Goal: Information Seeking & Learning: Learn about a topic

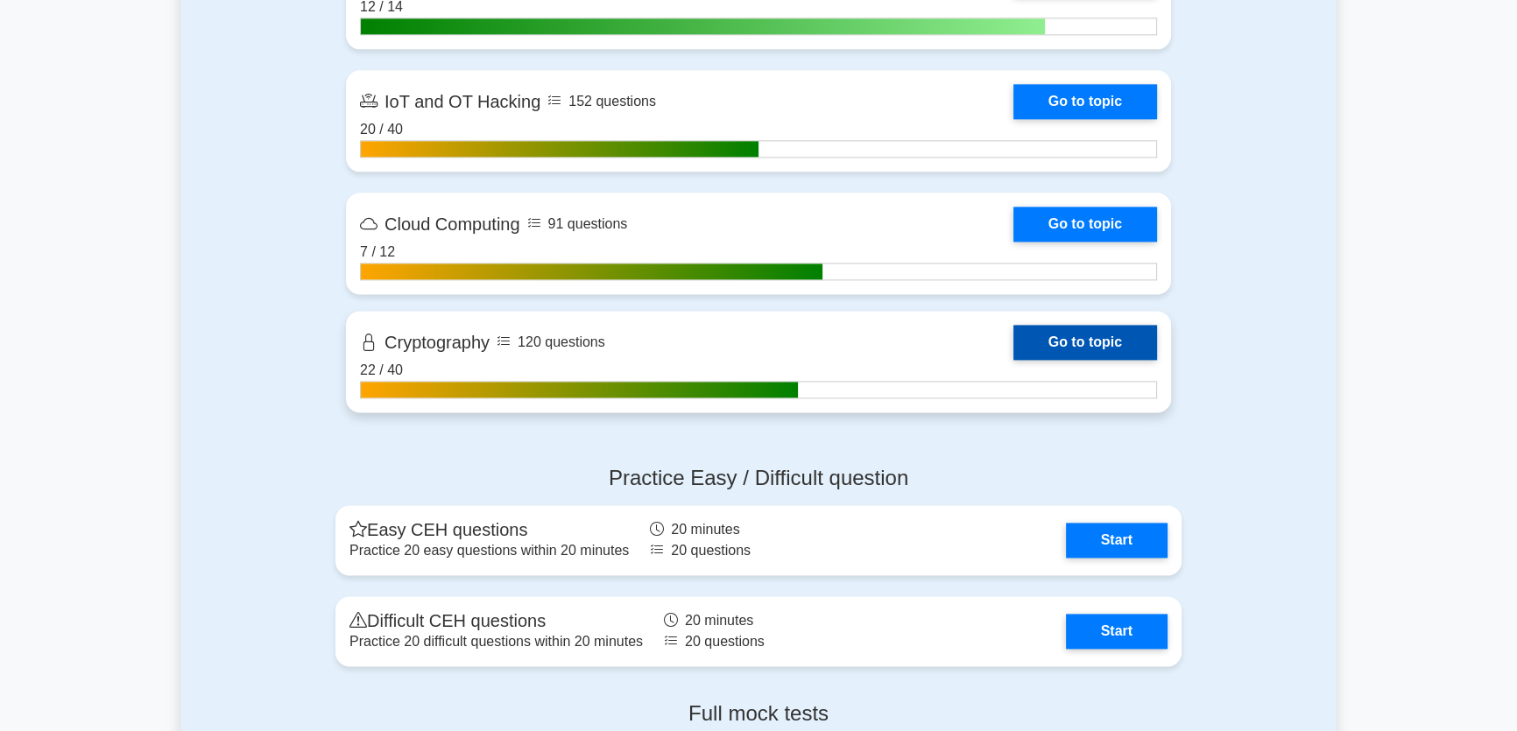
scroll to position [2866, 0]
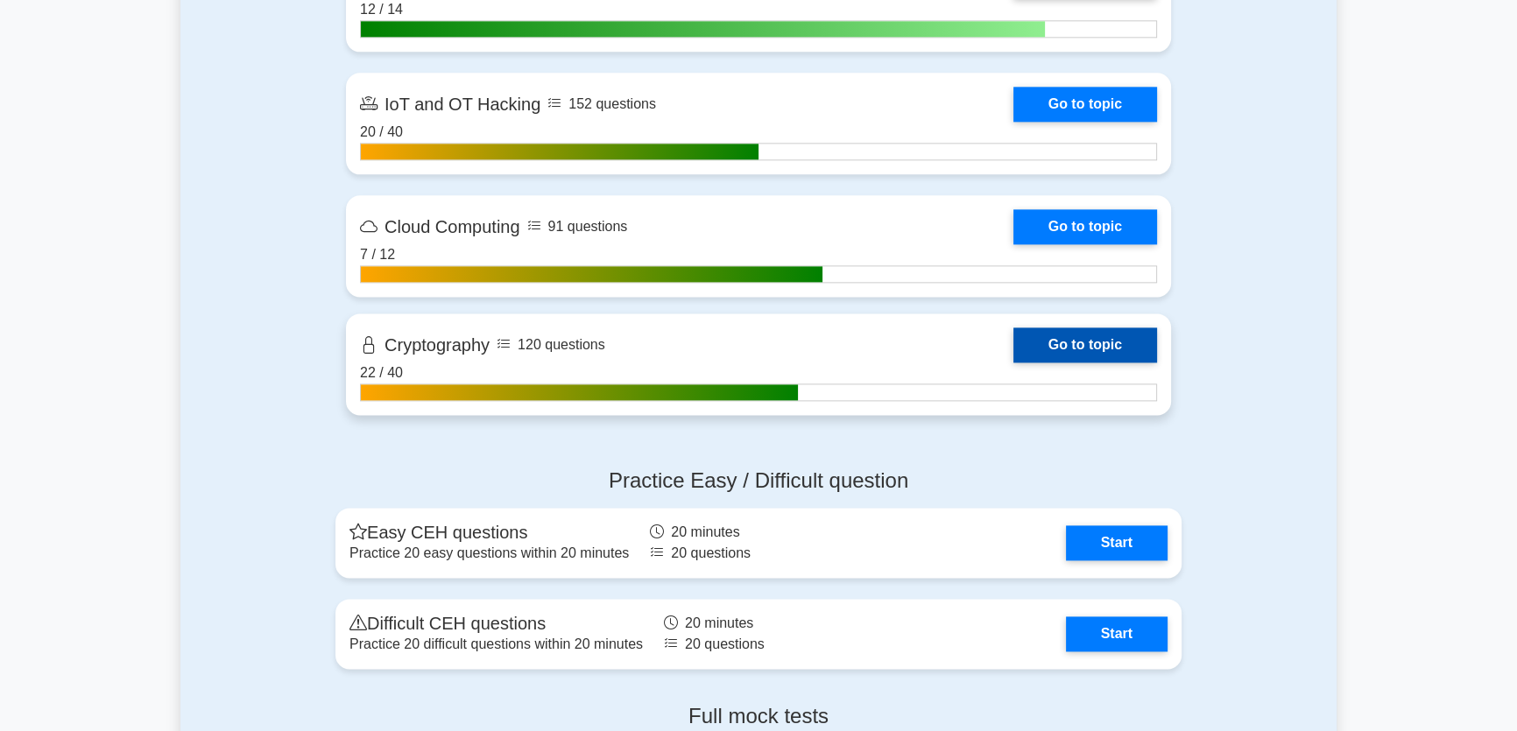
click at [1013, 363] on link "Go to topic" at bounding box center [1085, 345] width 144 height 35
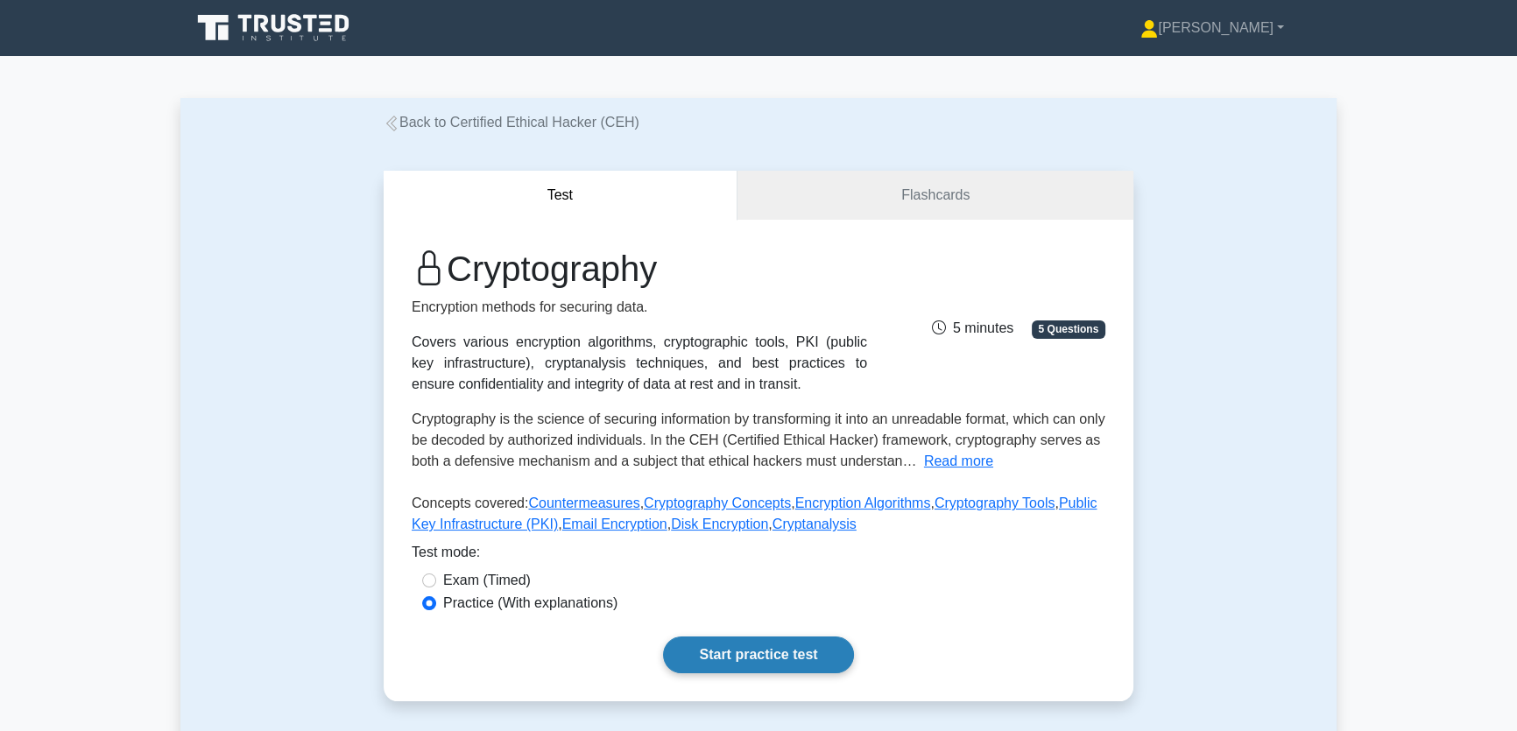
click at [722, 647] on link "Start practice test" at bounding box center [758, 655] width 190 height 37
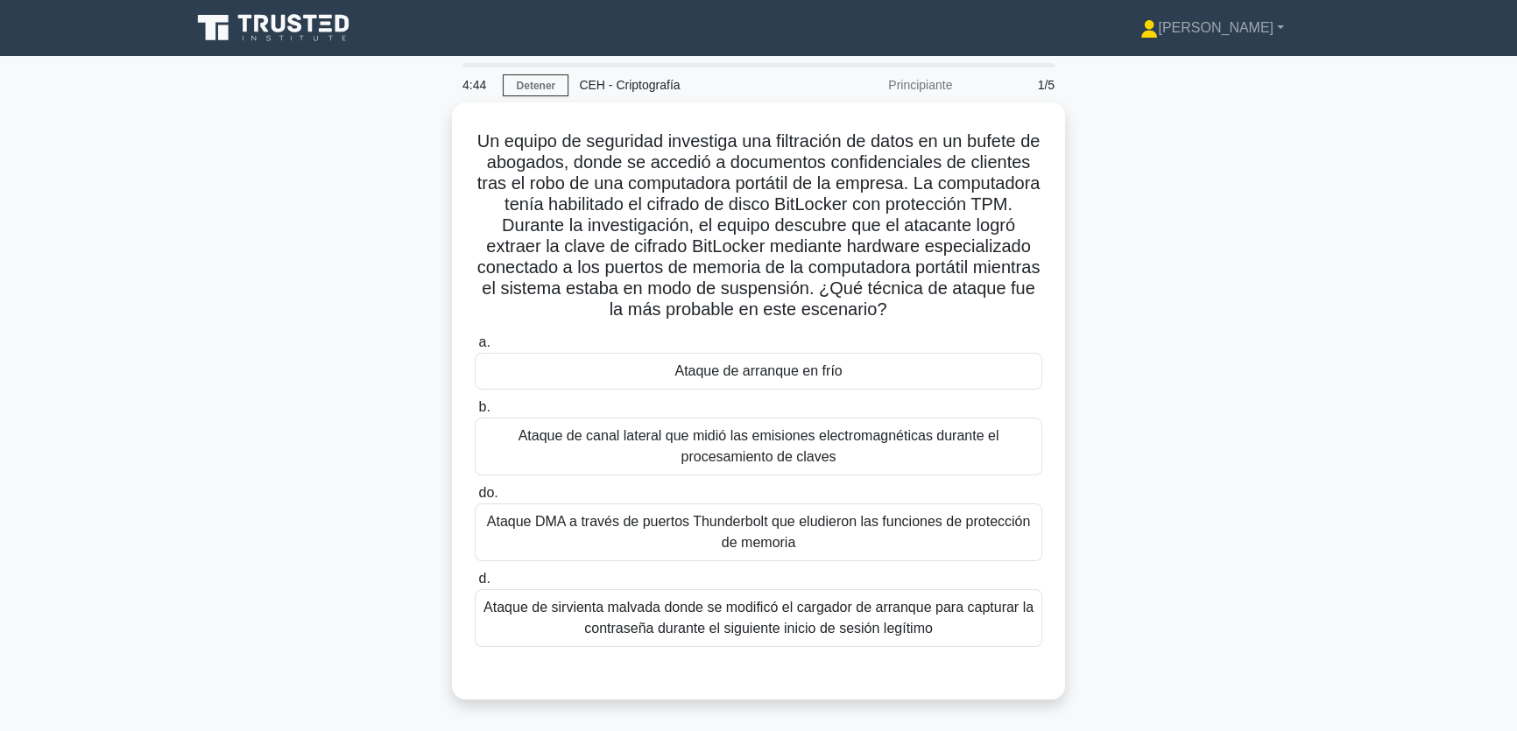
click at [1203, 327] on div "Un equipo de seguridad investiga una filtración de datos en un bufete de abogad…" at bounding box center [758, 411] width 1156 height 618
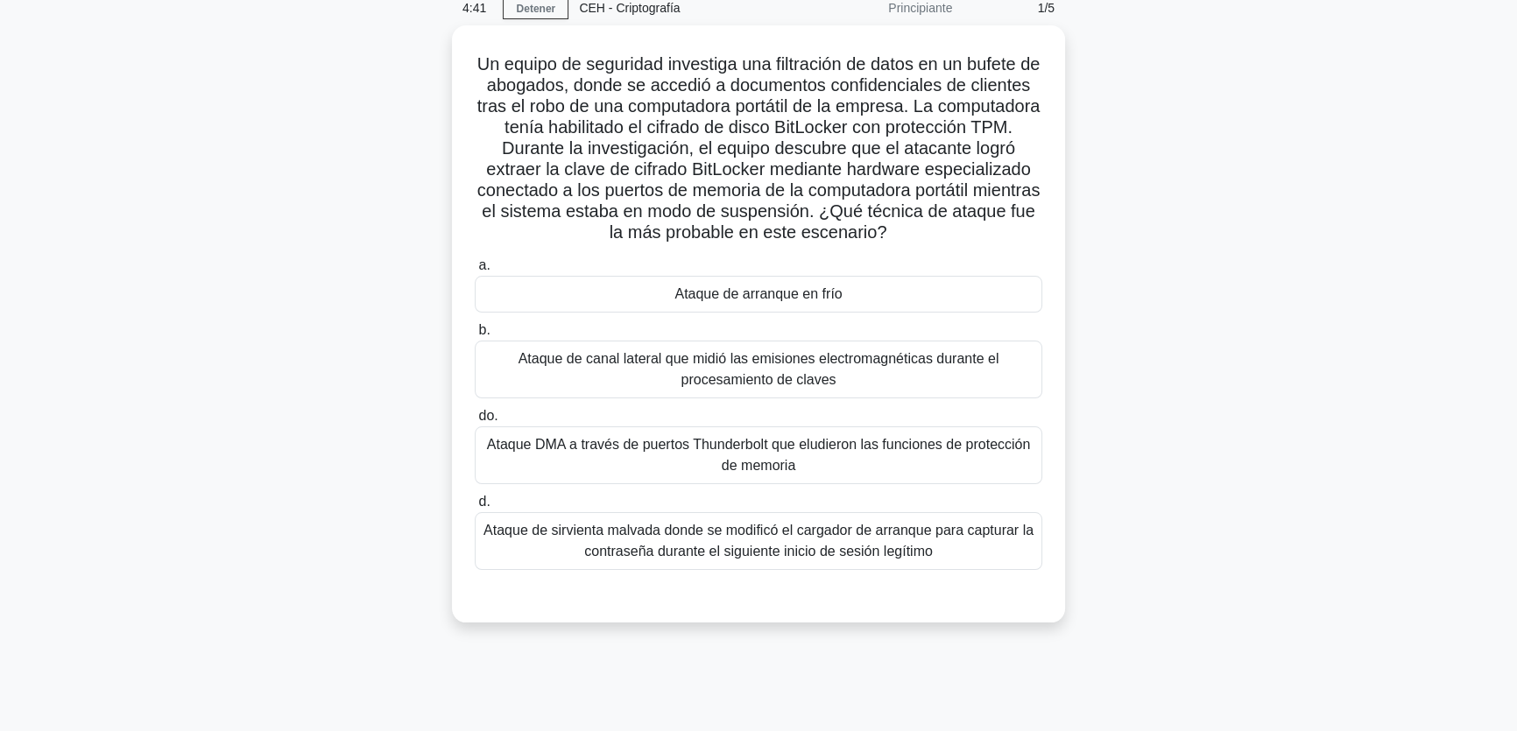
scroll to position [79, 0]
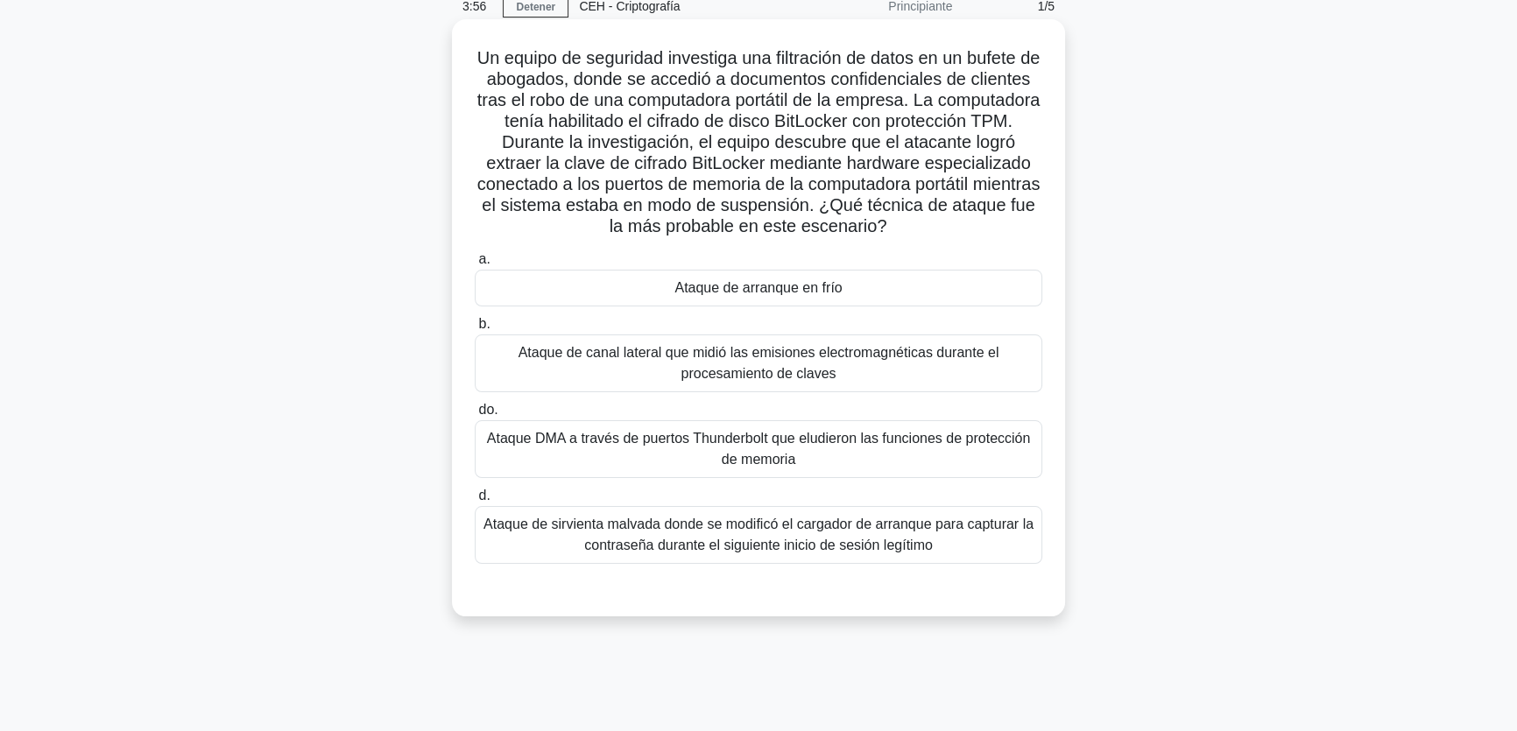
click at [914, 286] on div "Ataque de arranque en frío" at bounding box center [759, 288] width 568 height 37
click at [475, 265] on input "a. Ataque de arranque en frío" at bounding box center [475, 259] width 0 height 11
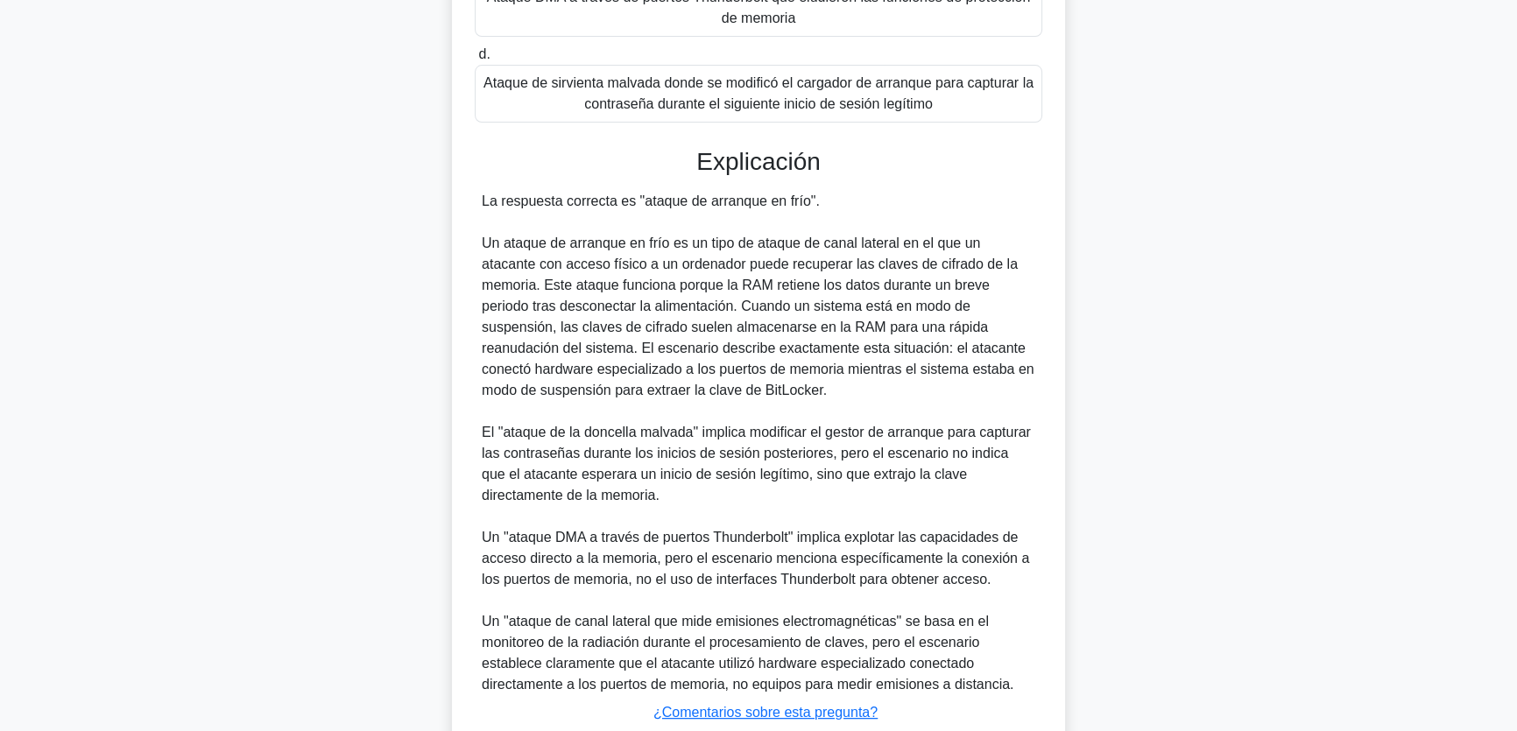
scroll to position [645, 0]
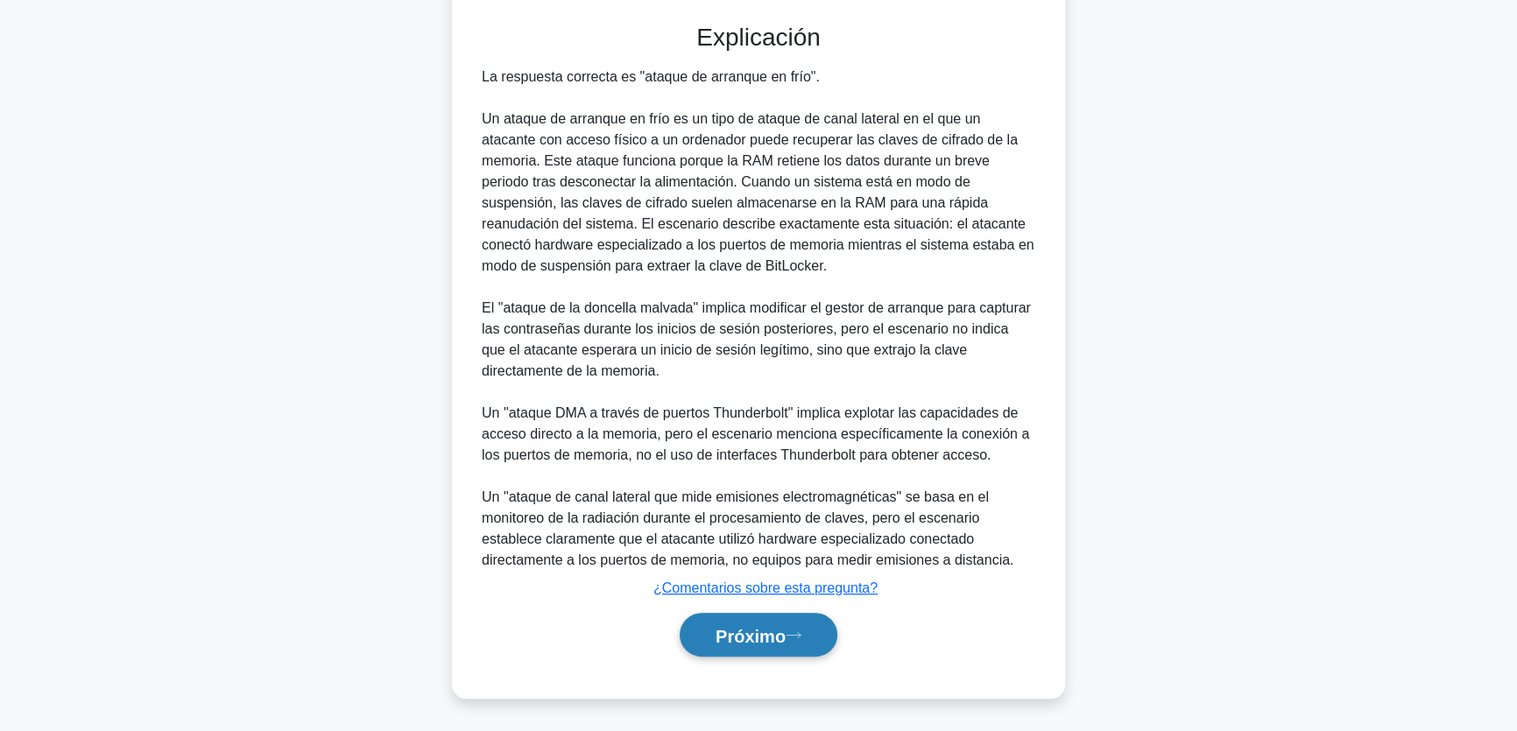
click at [780, 634] on font "Próximo" at bounding box center [751, 635] width 70 height 19
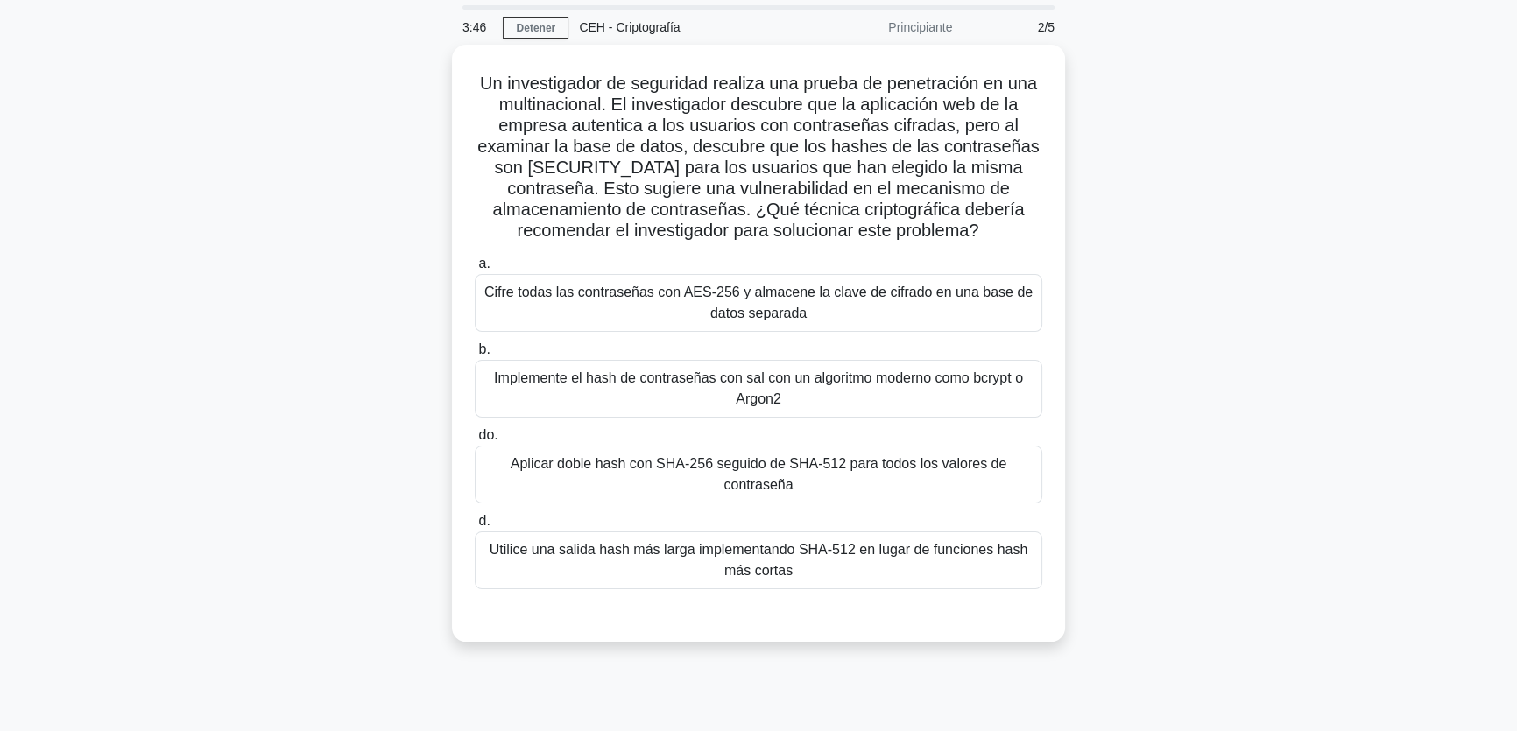
scroll to position [54, 0]
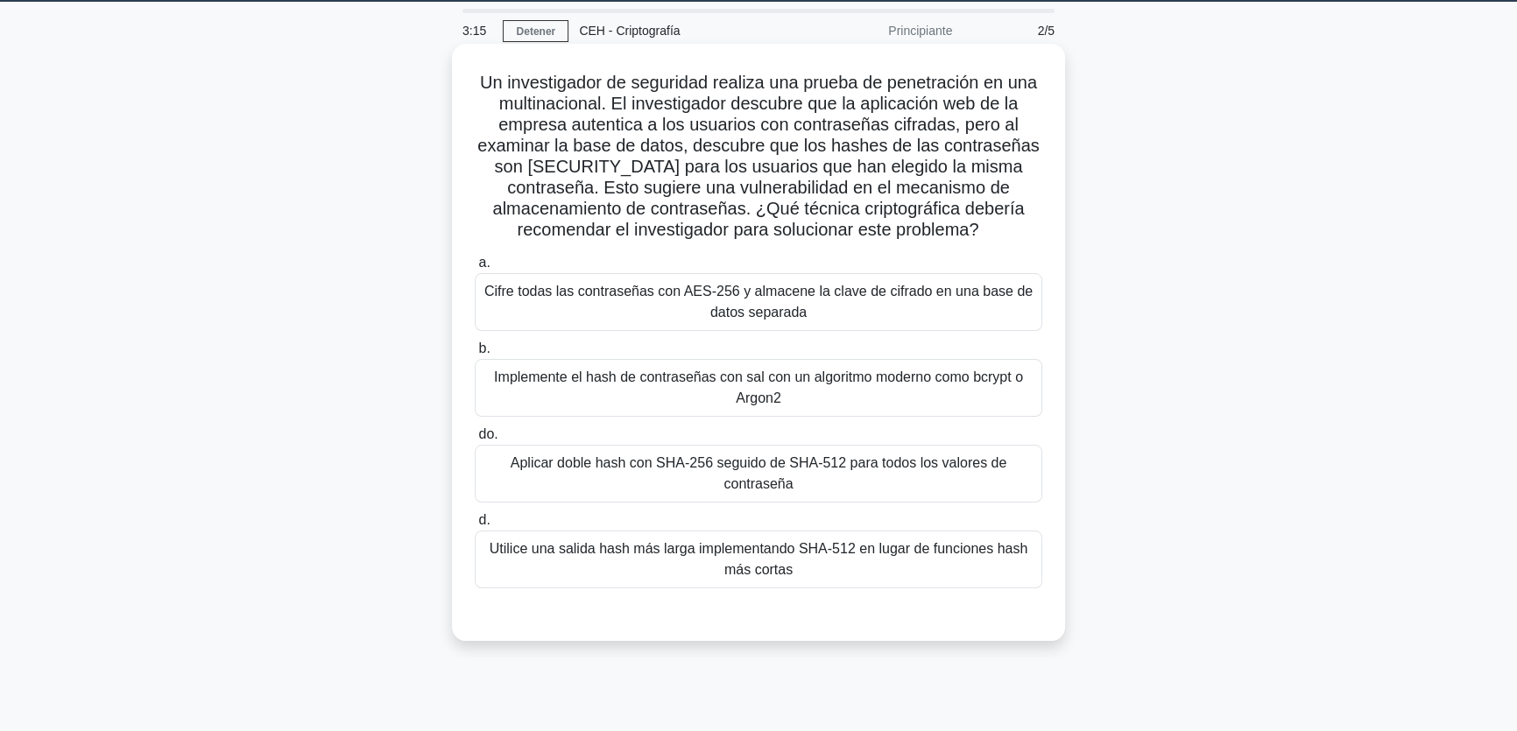
click at [660, 388] on font "Implemente el hash de contraseñas con sal con un algoritmo moderno como bcrypt …" at bounding box center [759, 388] width 552 height 42
click at [475, 355] on input "b. Implemente el hash de contraseñas con sal con un algoritmo moderno como bcry…" at bounding box center [475, 348] width 0 height 11
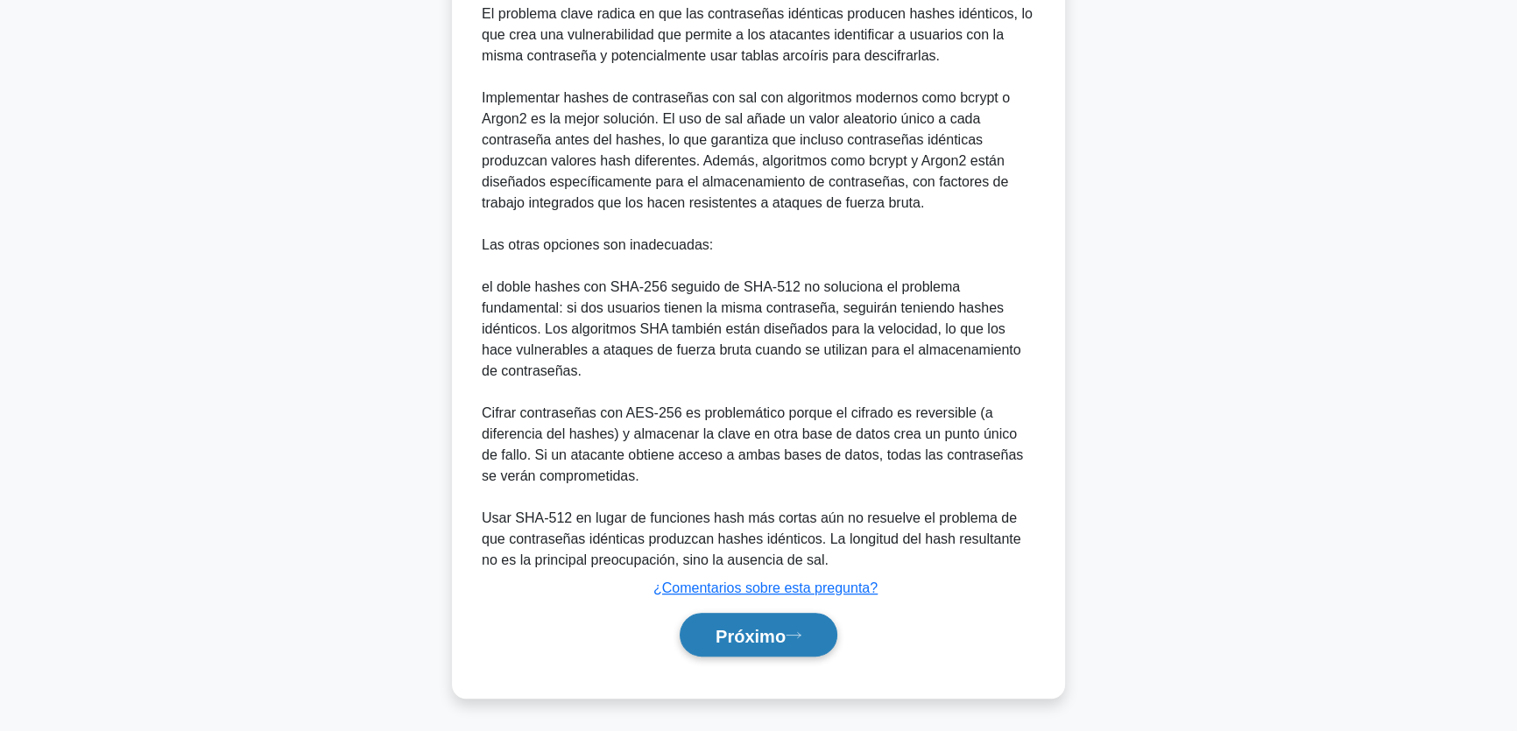
click at [778, 639] on font "Próximo" at bounding box center [751, 635] width 70 height 19
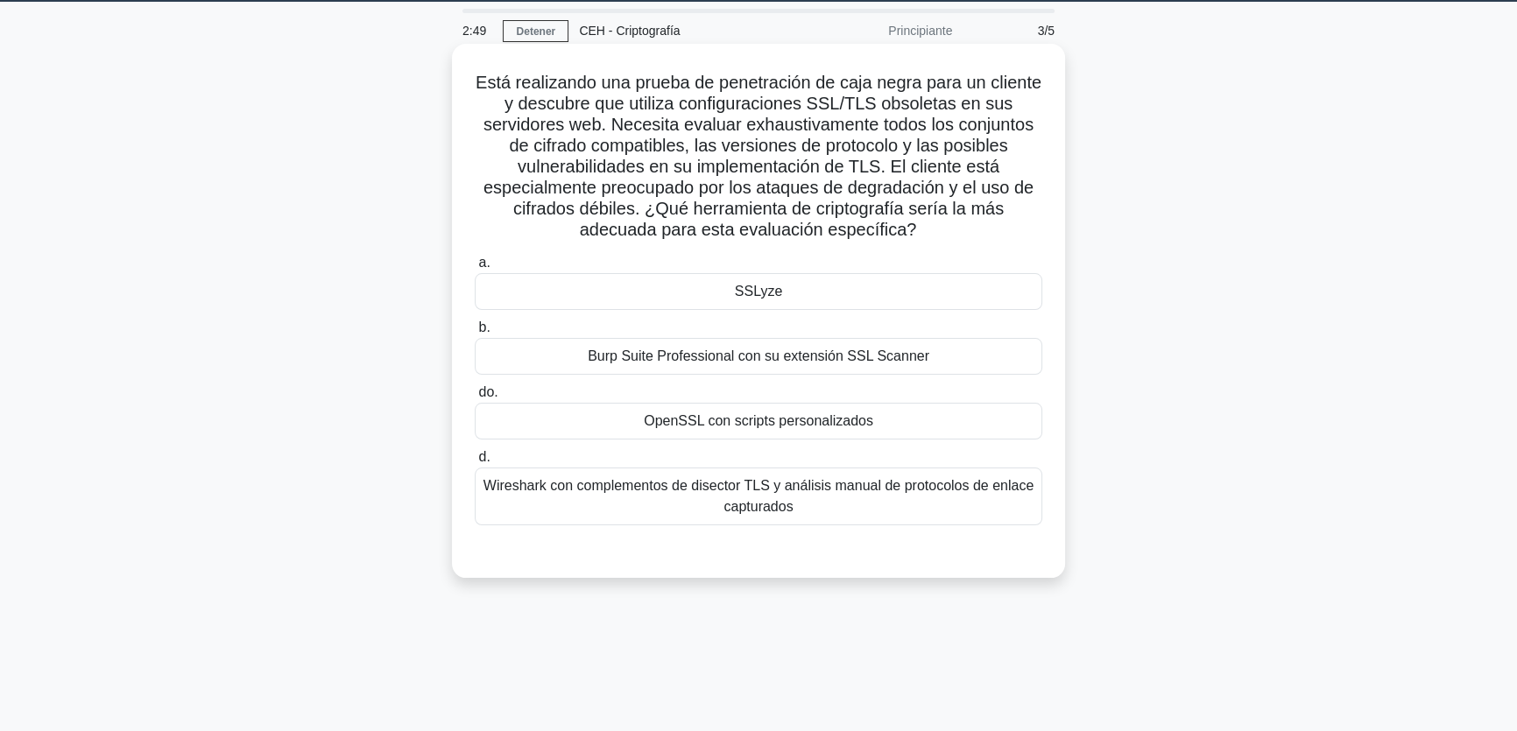
click at [805, 303] on div "SSLyze" at bounding box center [759, 291] width 568 height 37
click at [475, 269] on input "a. SSLyze" at bounding box center [475, 263] width 0 height 11
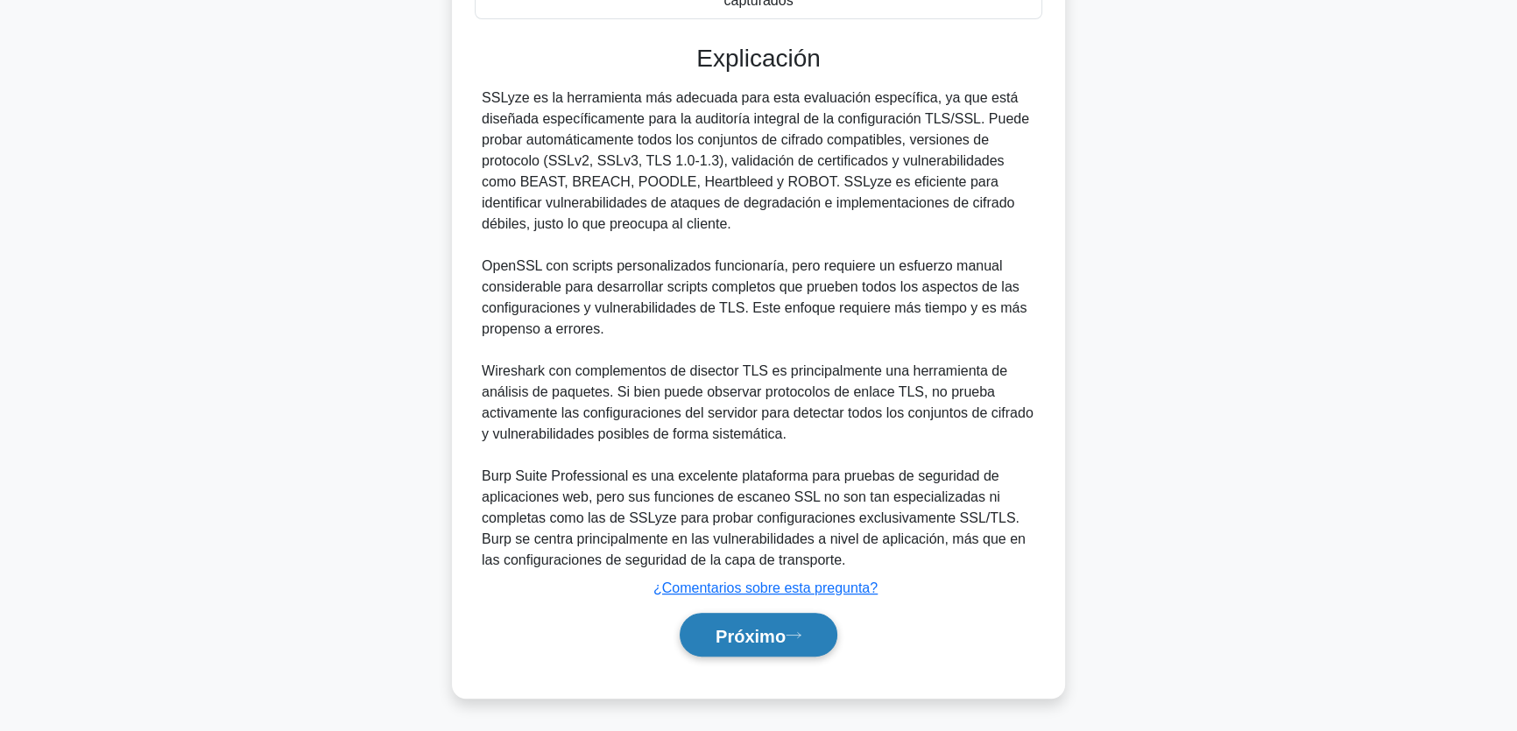
click at [791, 646] on button "Próximo" at bounding box center [759, 635] width 158 height 45
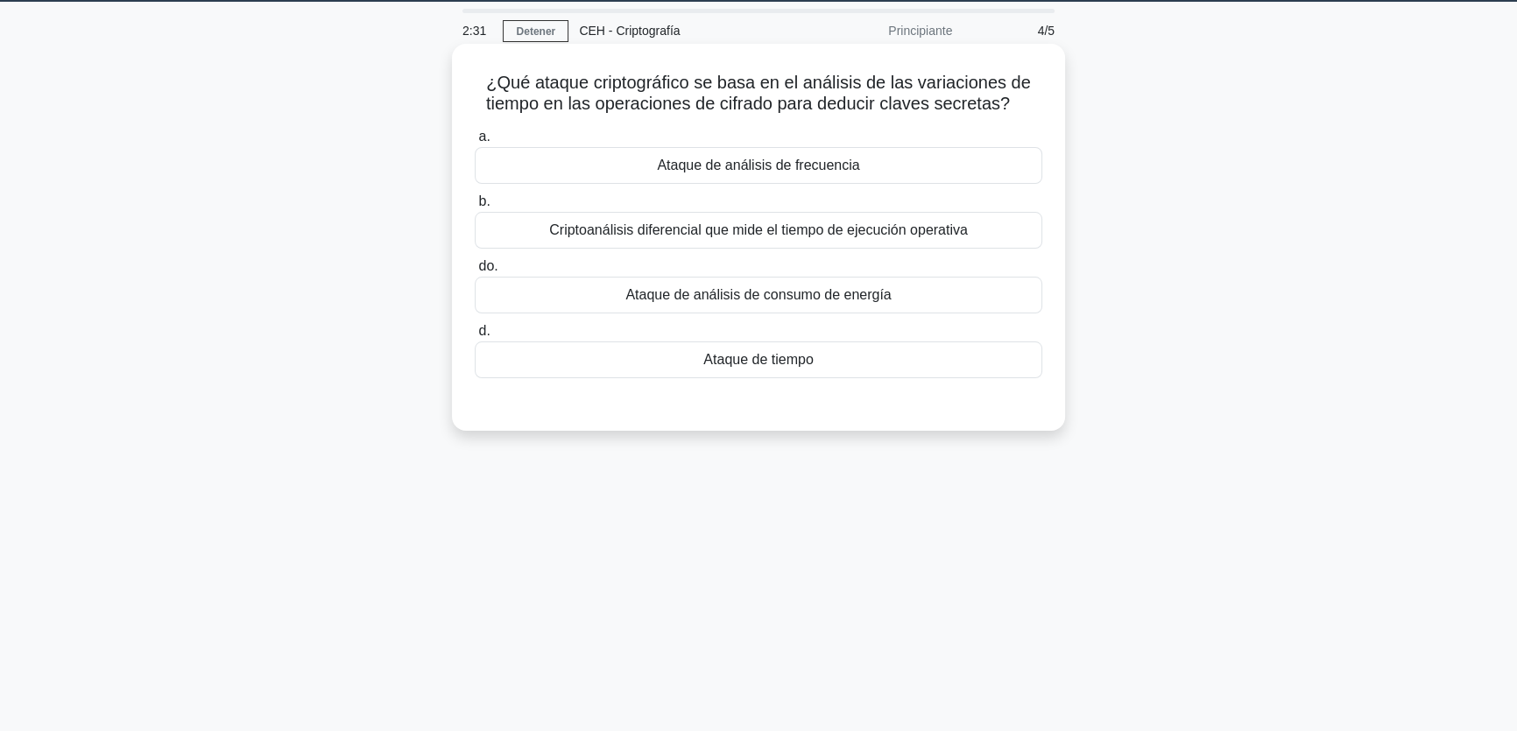
click at [903, 361] on div "Ataque de tiempo" at bounding box center [759, 360] width 568 height 37
click at [475, 337] on input "d. Ataque de tiempo" at bounding box center [475, 331] width 0 height 11
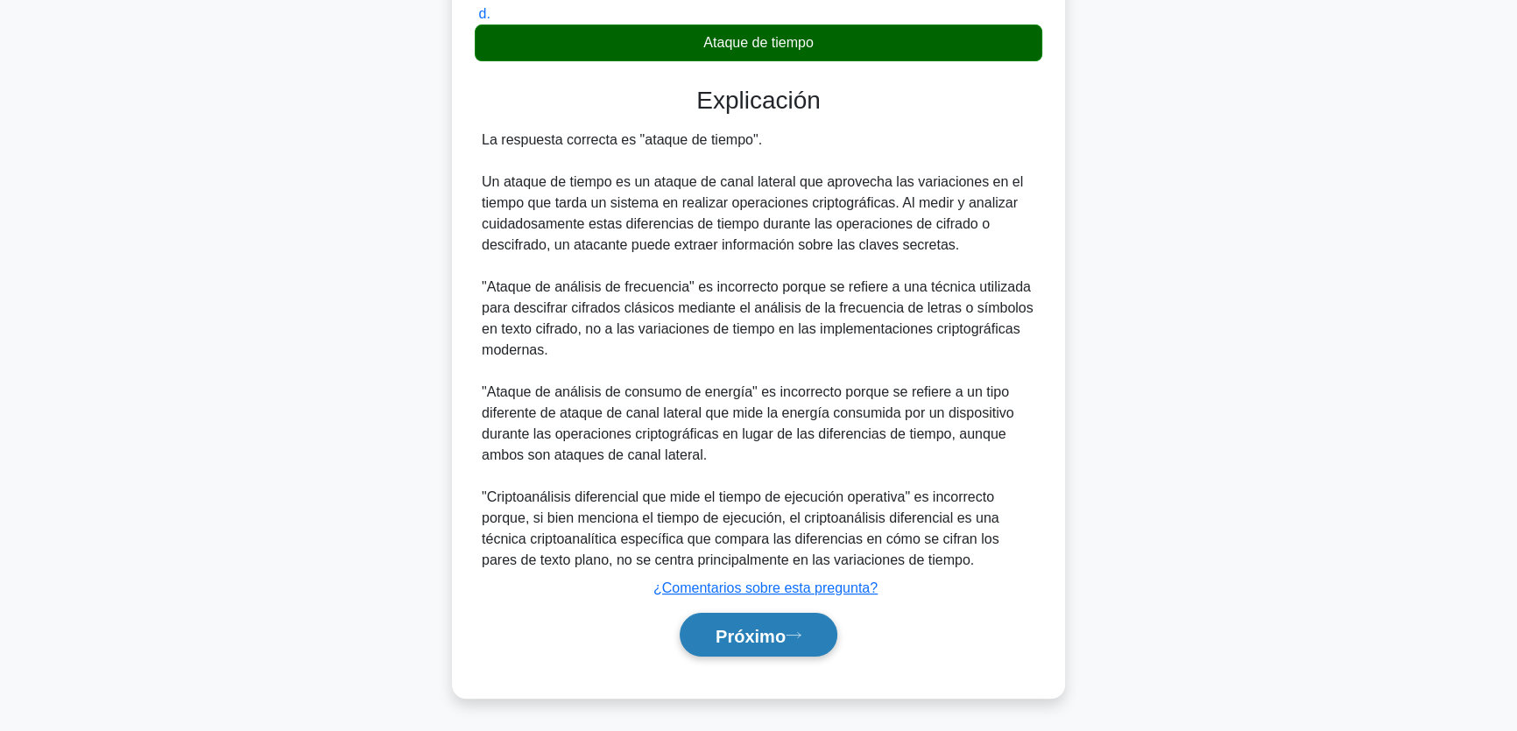
click at [718, 625] on font "Próximo" at bounding box center [751, 634] width 70 height 19
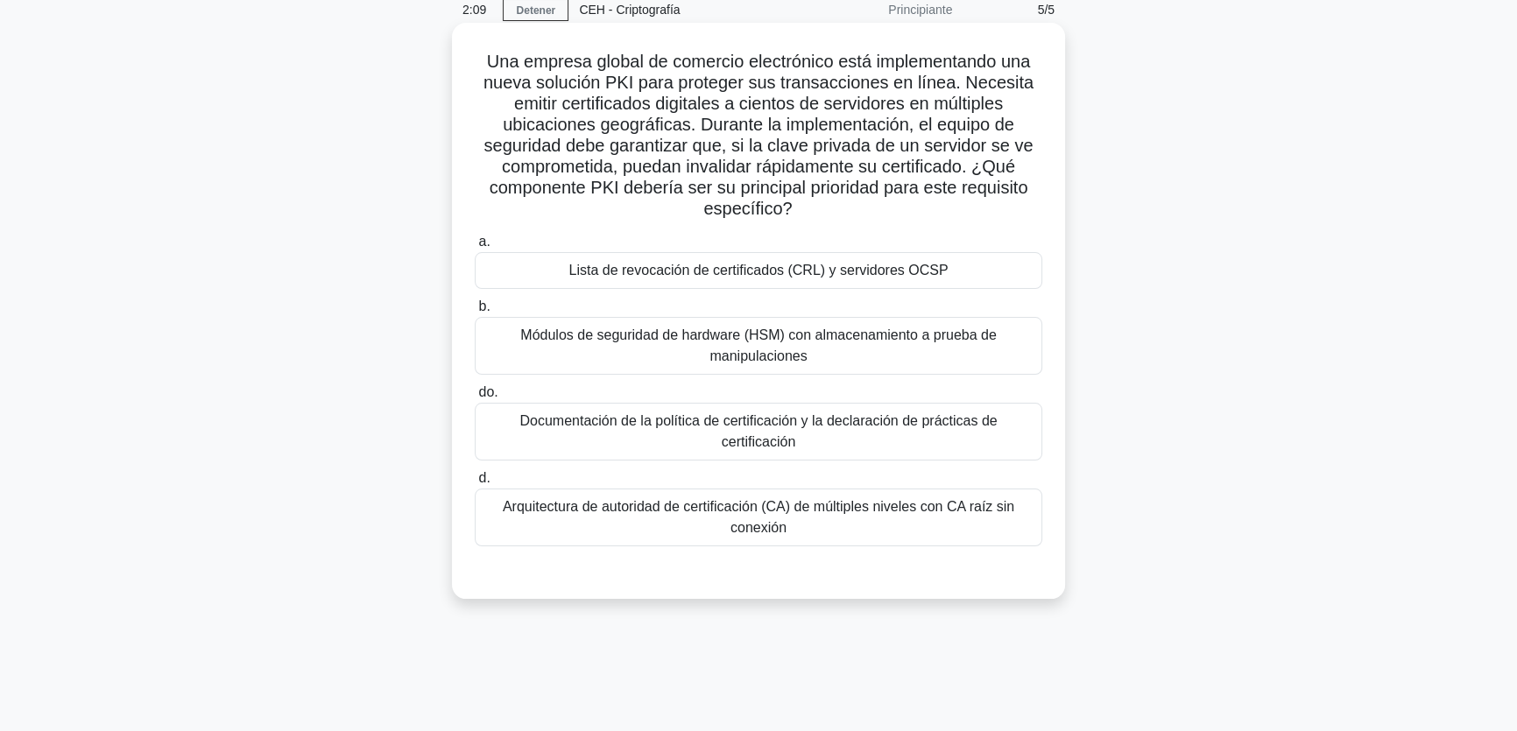
scroll to position [79, 0]
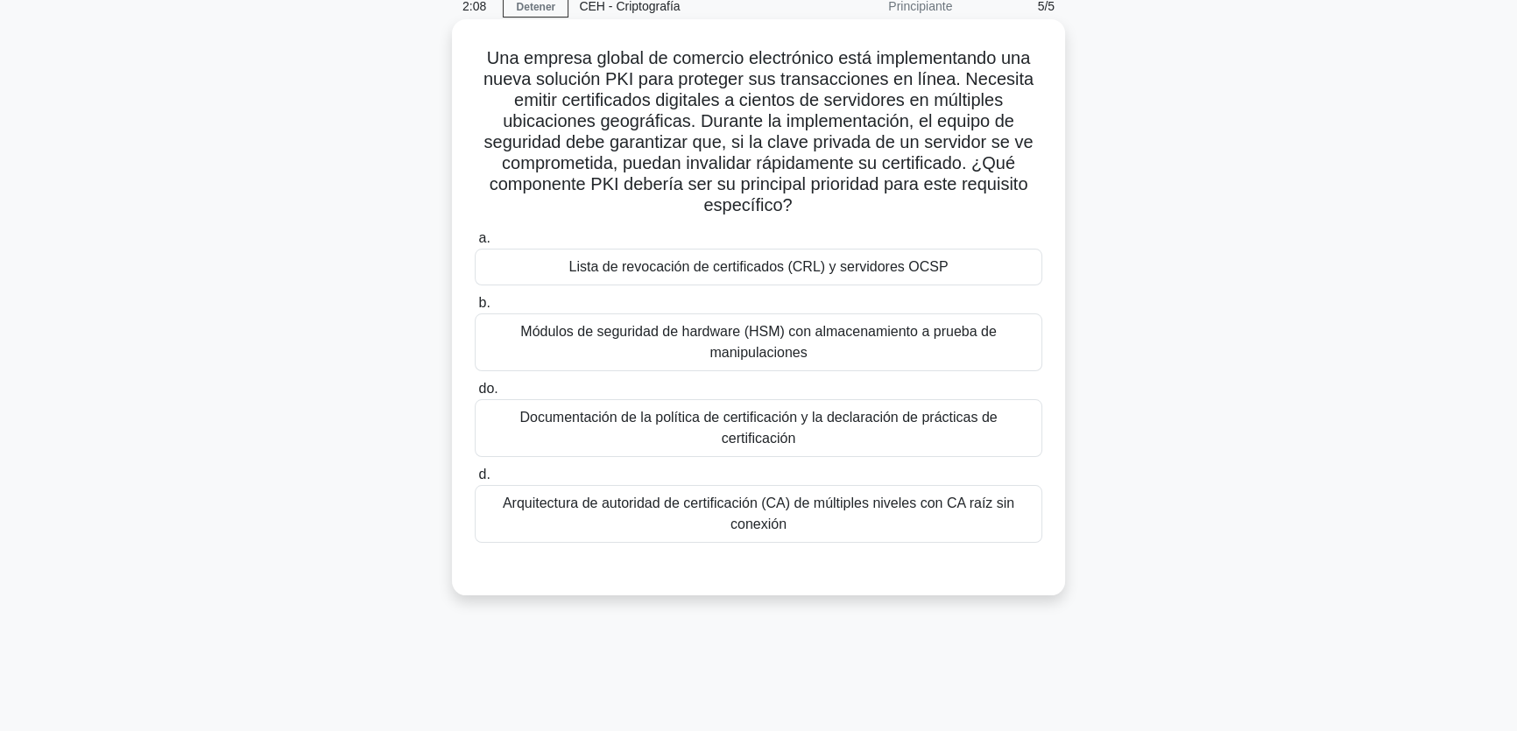
click at [985, 512] on font "Arquitectura de autoridad de certificación (CA) de múltiples niveles con CA raí…" at bounding box center [759, 514] width 552 height 42
click at [475, 481] on input "d. Arquitectura de autoridad de certificación (CA) de múltiples niveles con CA …" at bounding box center [475, 475] width 0 height 11
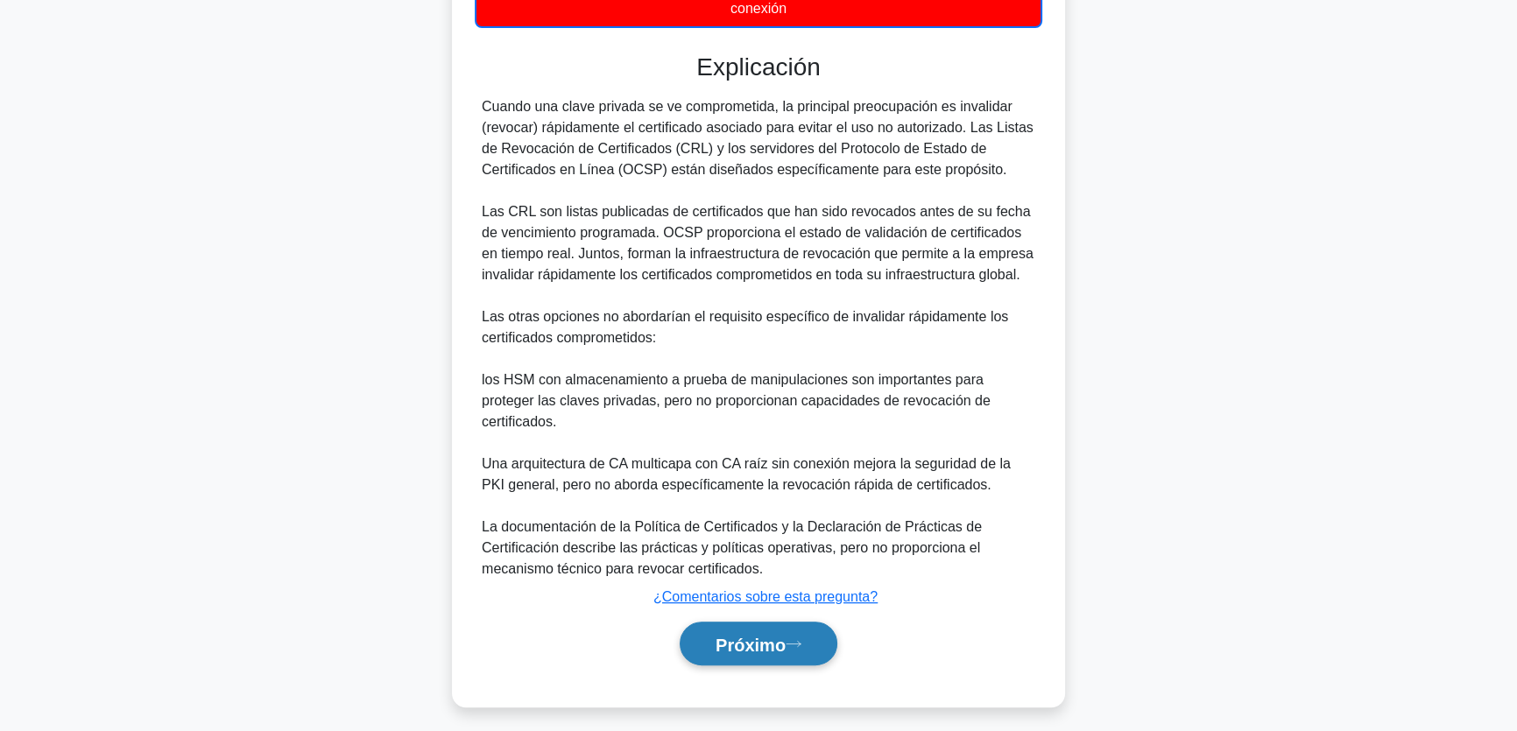
scroll to position [604, 0]
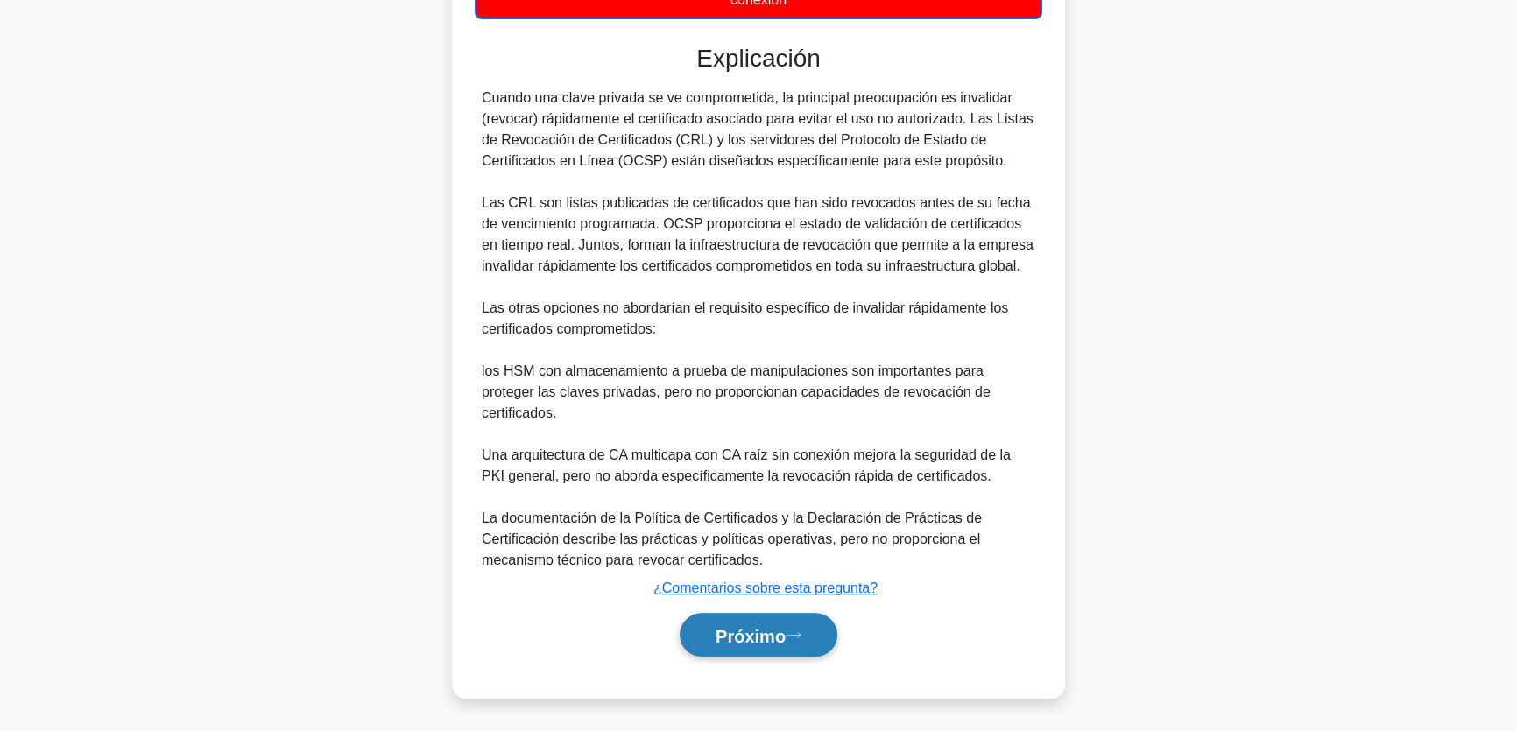
click at [736, 638] on font "Próximo" at bounding box center [751, 635] width 70 height 19
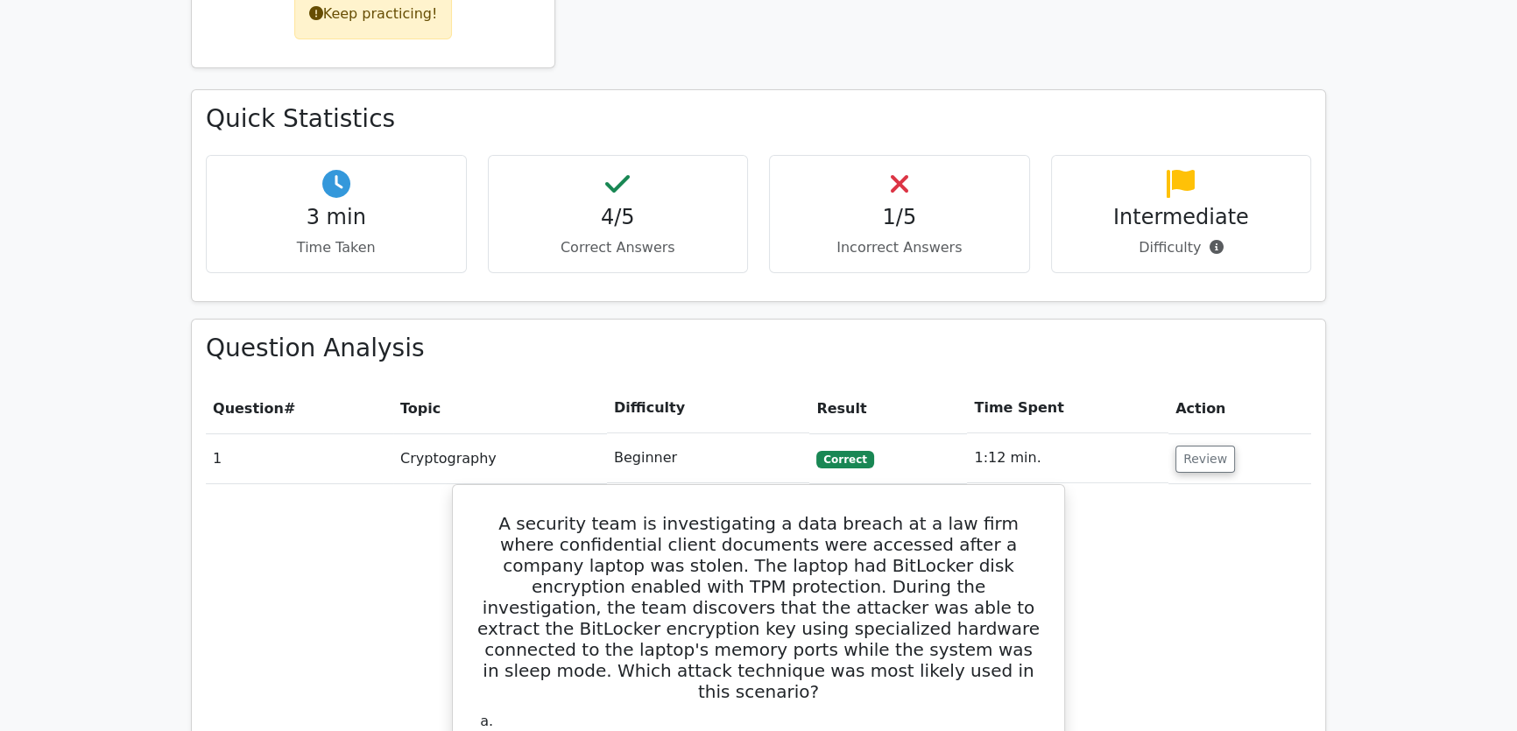
scroll to position [477, 0]
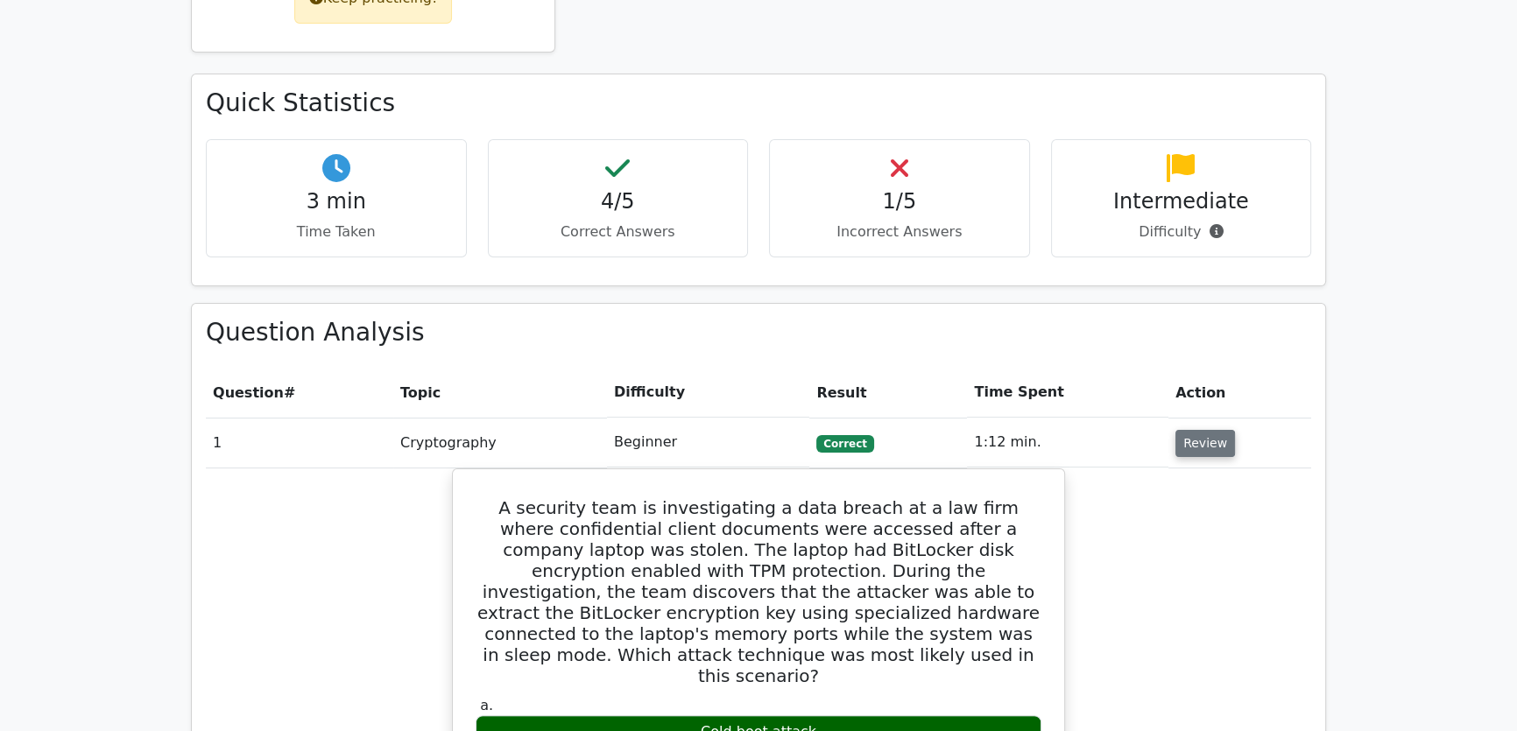
click at [1218, 439] on button "Review" at bounding box center [1206, 443] width 60 height 27
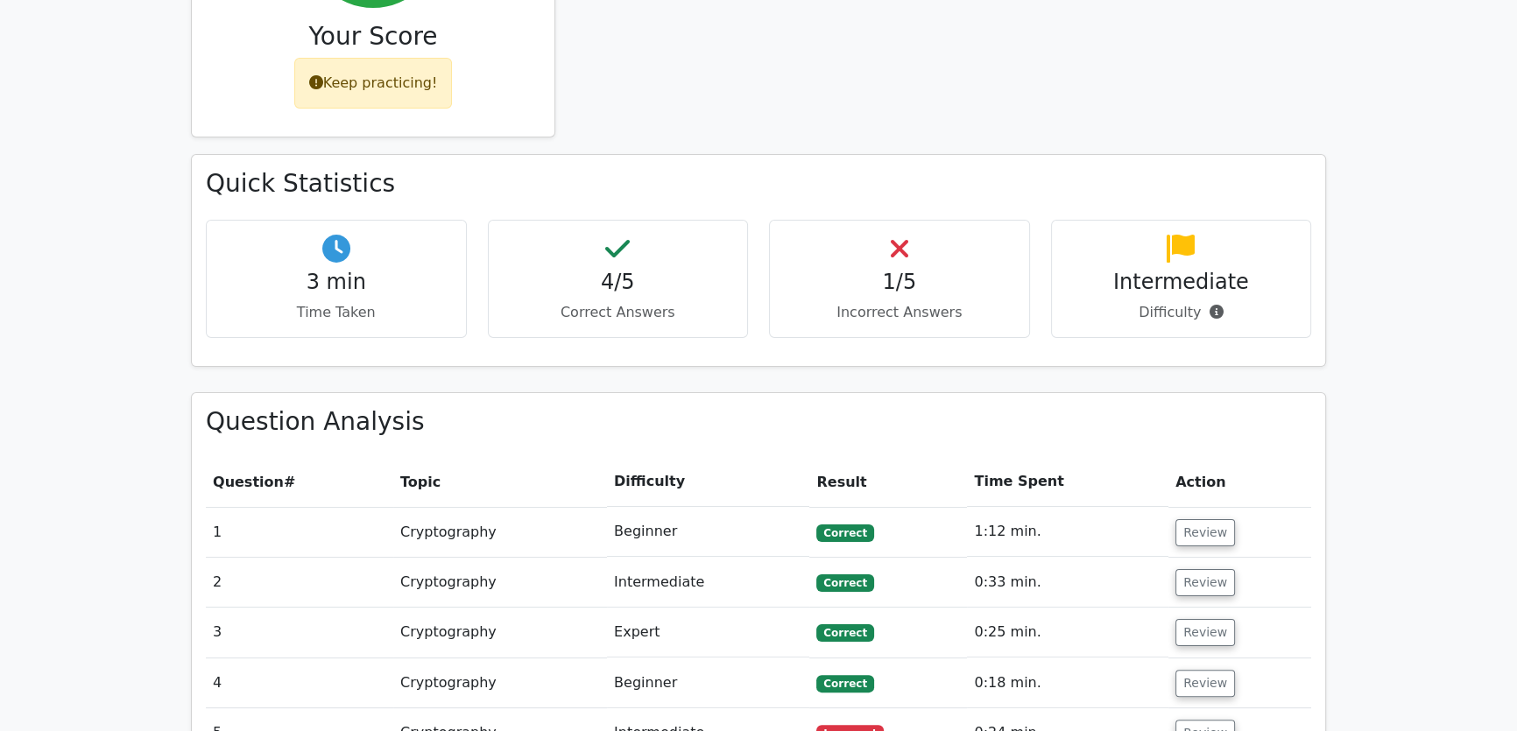
scroll to position [75, 0]
